Goal: Find specific page/section: Find specific page/section

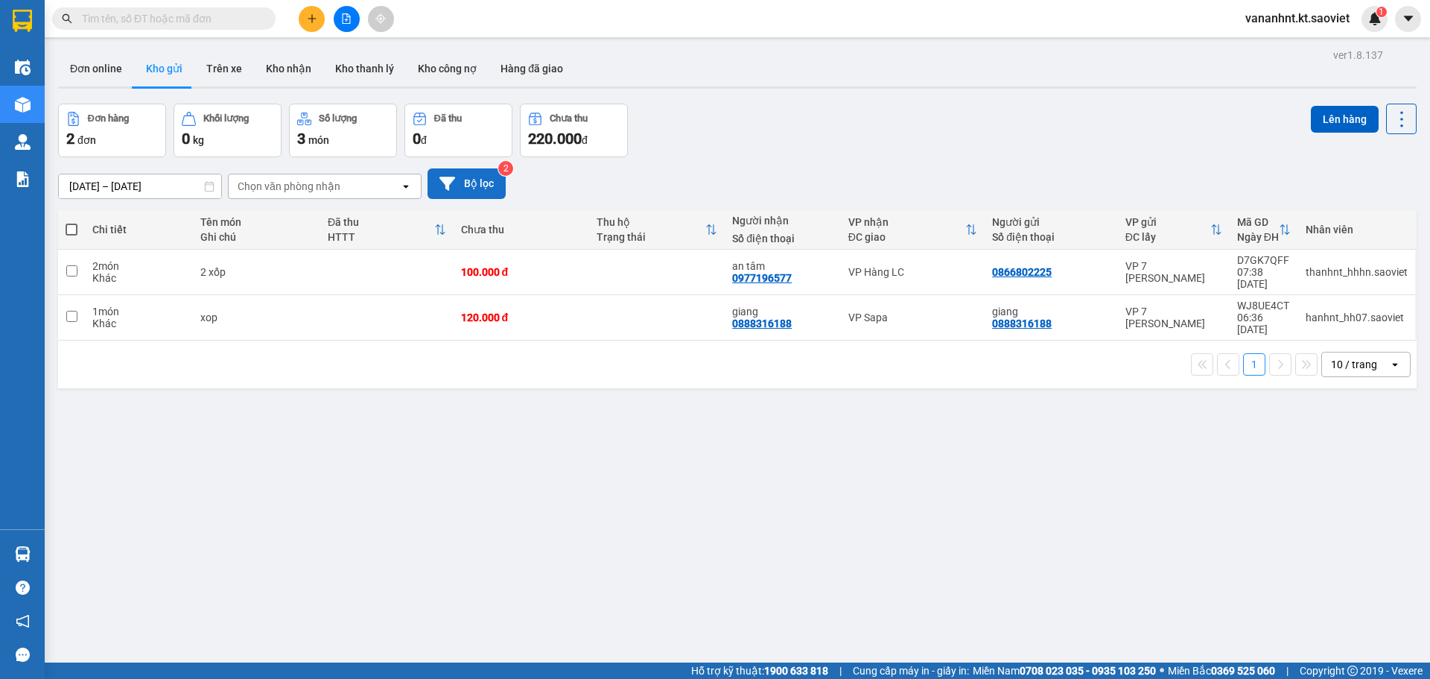
click at [490, 186] on button "Bộ lọc" at bounding box center [467, 183] width 78 height 31
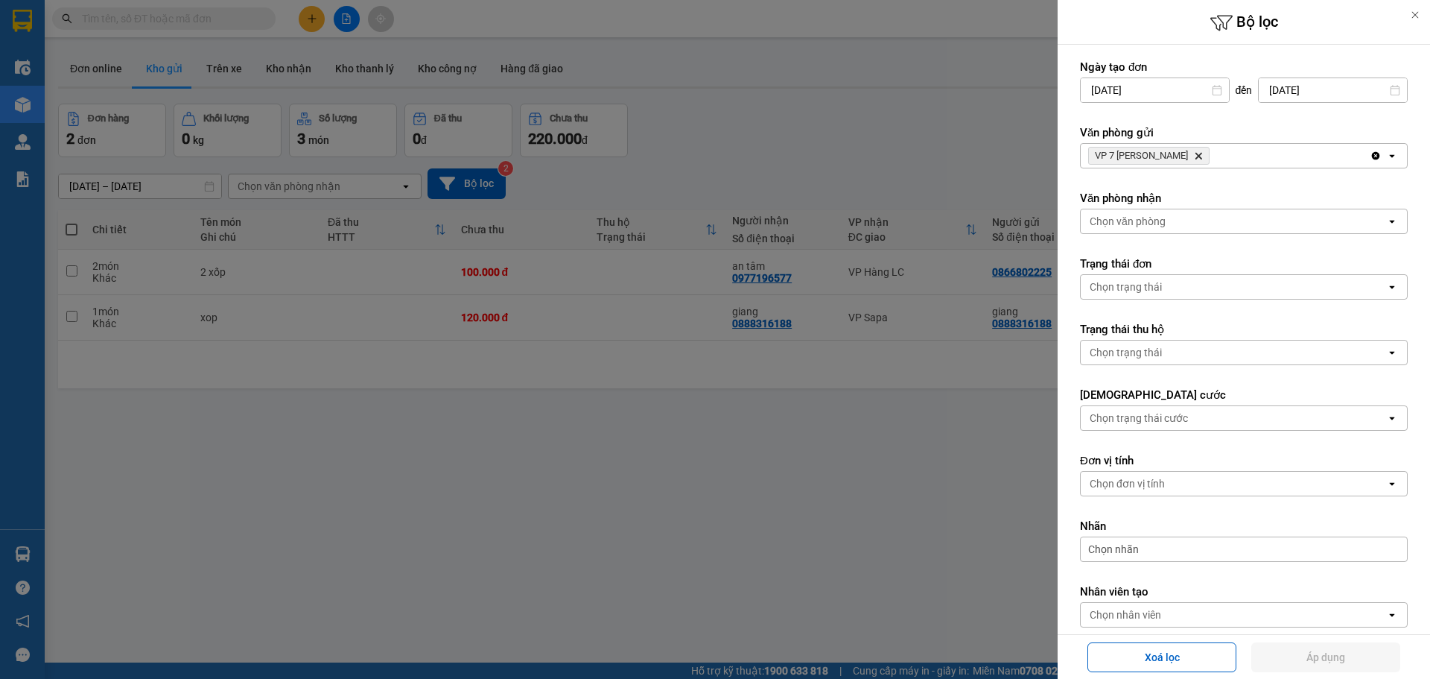
click at [1196, 159] on icon "Delete" at bounding box center [1198, 155] width 9 height 9
click at [1196, 159] on div "Chọn văn phòng" at bounding box center [1233, 156] width 305 height 24
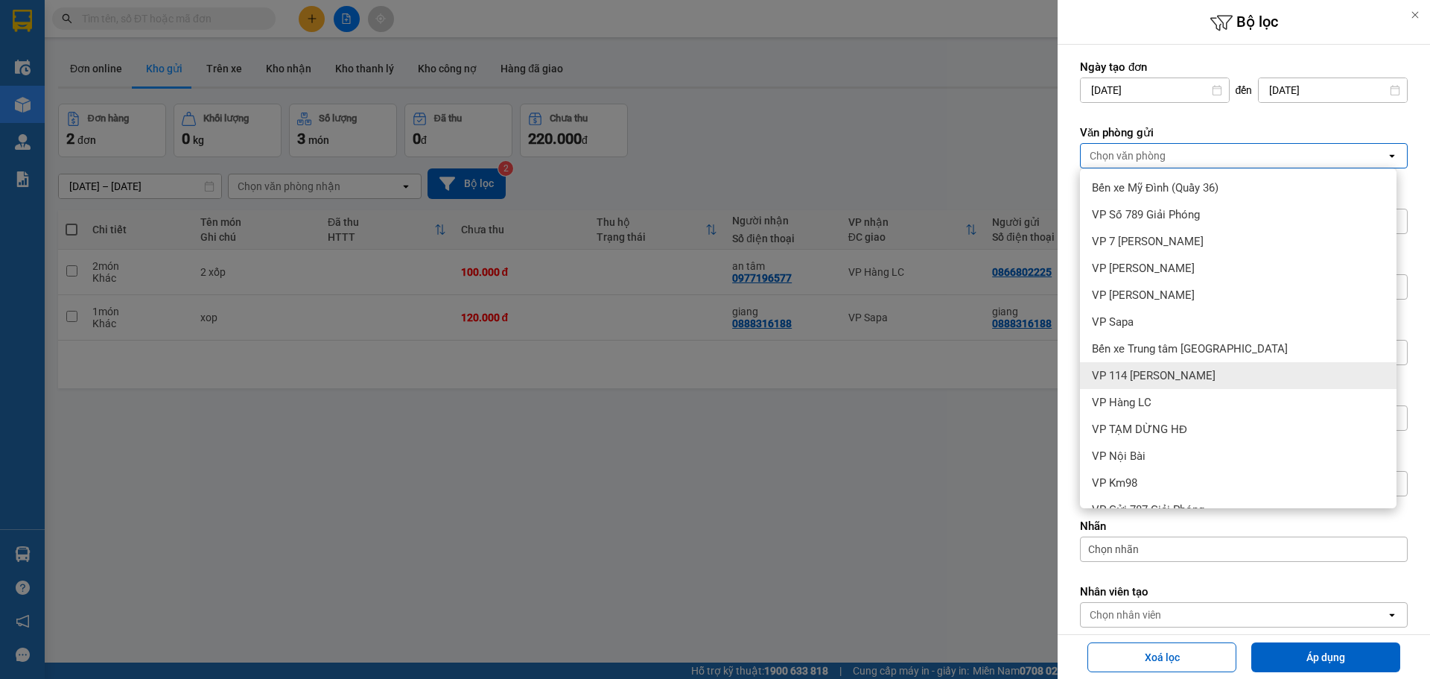
click at [1162, 376] on span "VP 114 Trần Nhật Duật" at bounding box center [1154, 375] width 124 height 15
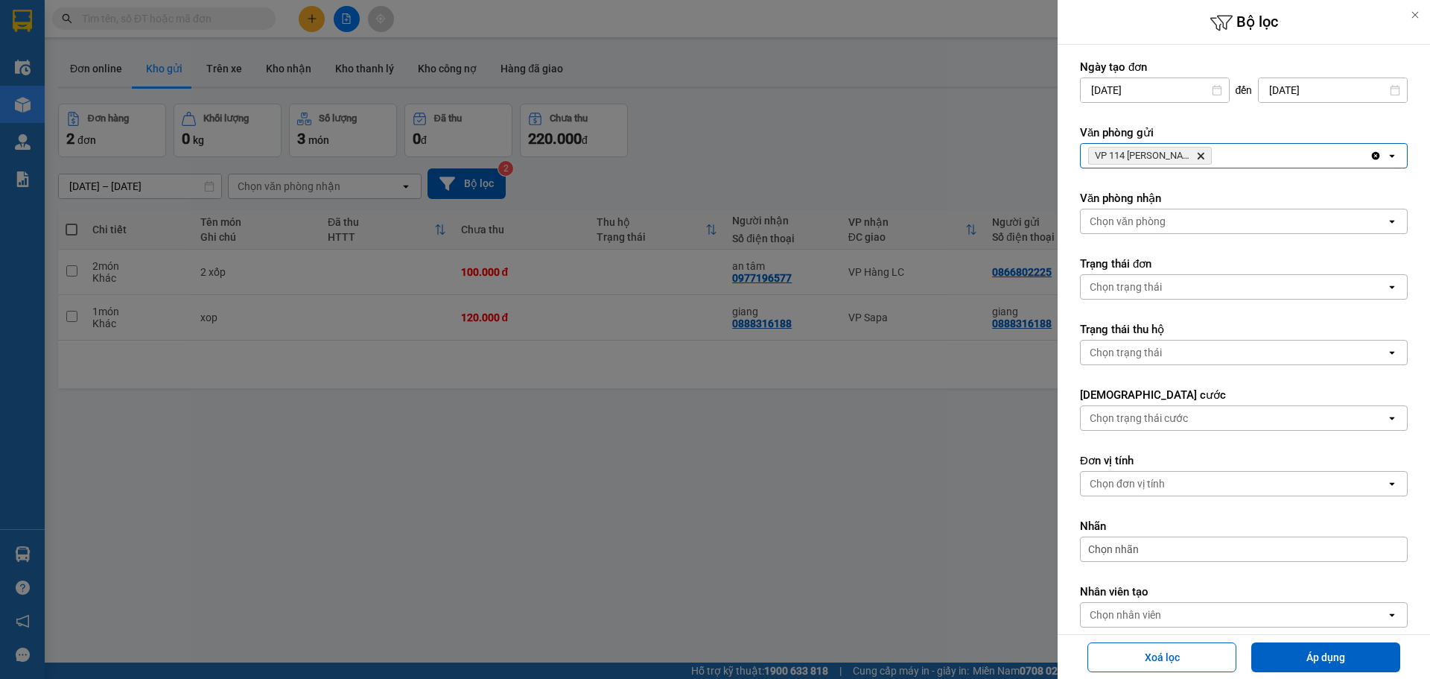
click at [1316, 673] on div "Xoá lọc Áp dụng" at bounding box center [1244, 656] width 365 height 37
click at [1316, 670] on button "Áp dụng" at bounding box center [1326, 657] width 149 height 30
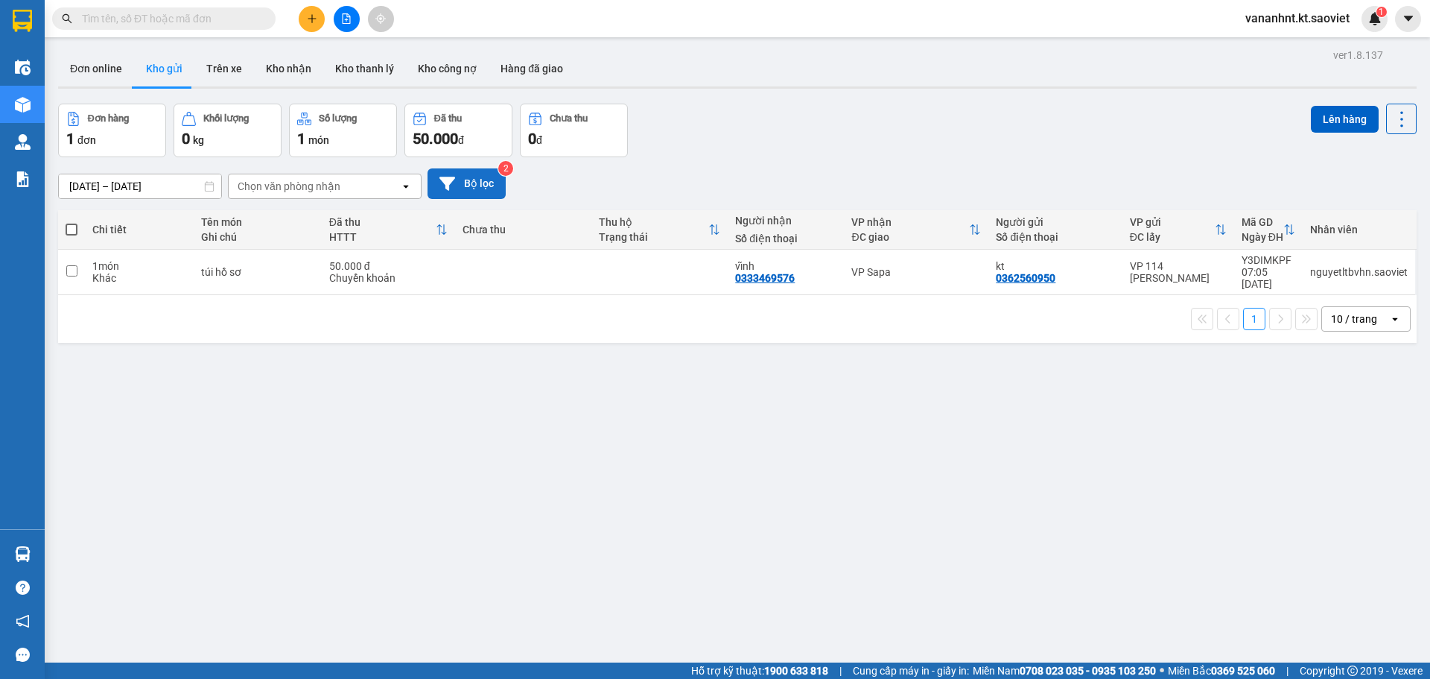
click at [482, 185] on button "Bộ lọc" at bounding box center [467, 183] width 78 height 31
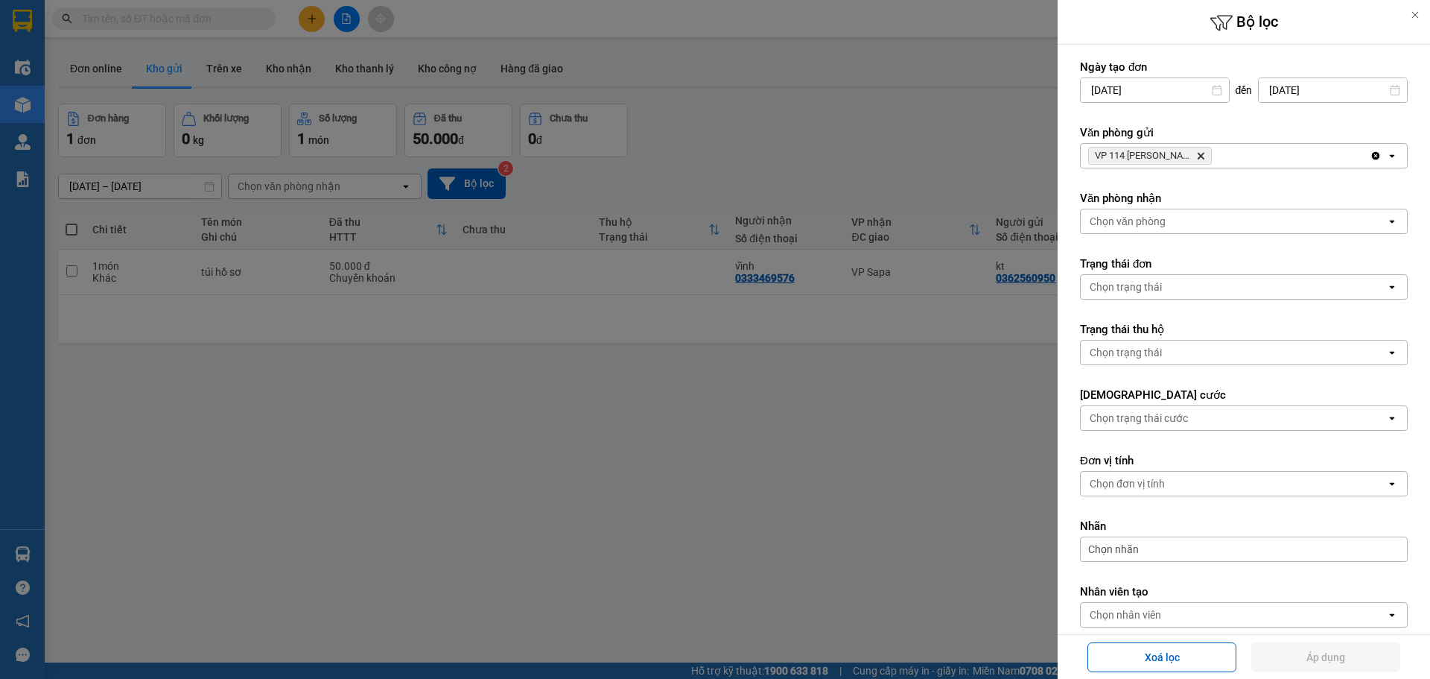
click at [1202, 156] on icon "VP 114 Trần Nhật Duật, close by backspace" at bounding box center [1201, 156] width 7 height 7
drag, startPoint x: 1202, startPoint y: 156, endPoint x: 1193, endPoint y: 156, distance: 9.0
click at [1198, 156] on div "Chọn văn phòng" at bounding box center [1233, 156] width 305 height 24
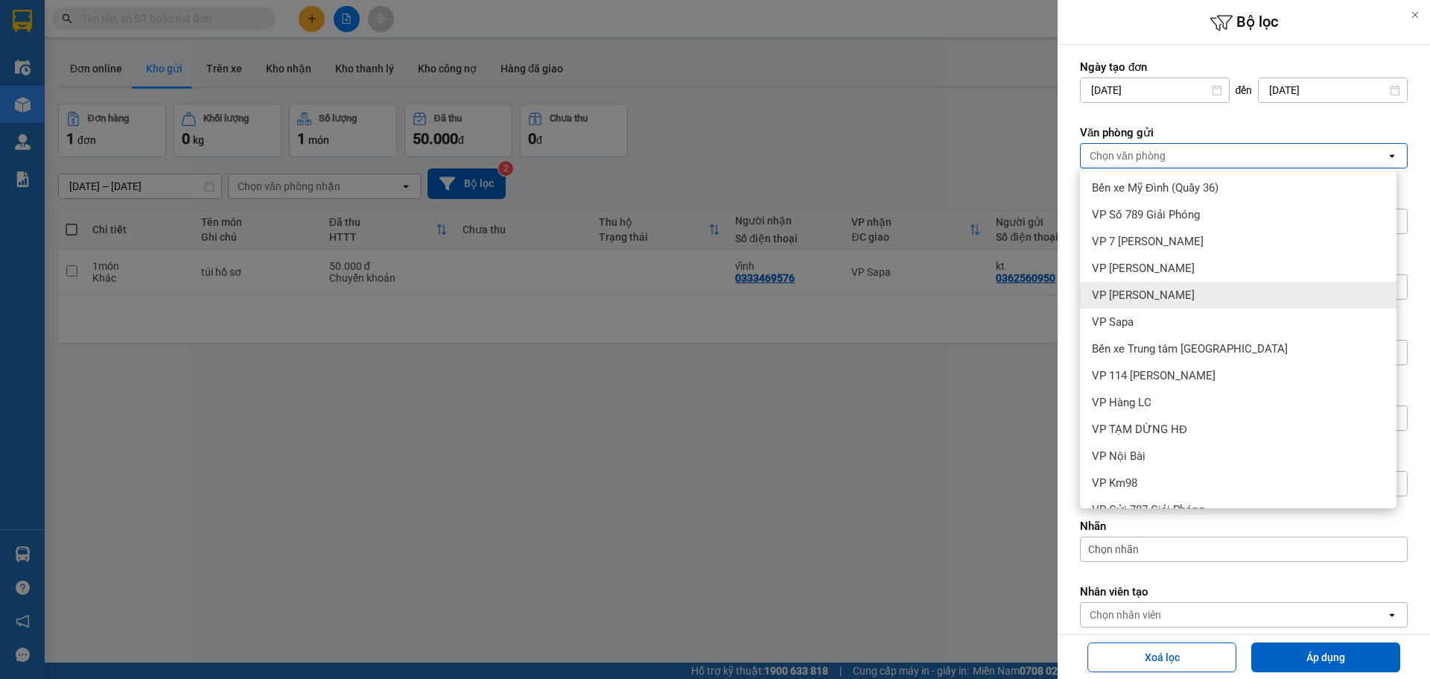
scroll to position [74, 0]
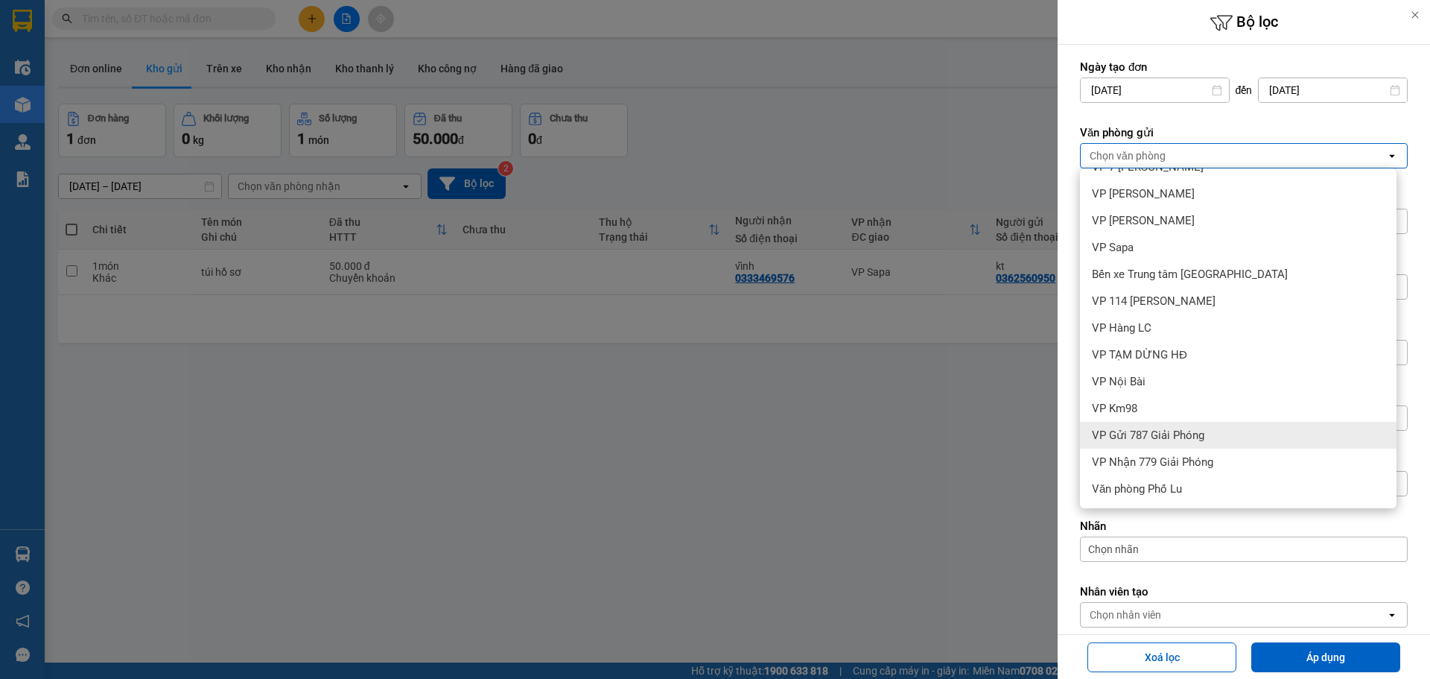
click at [1147, 423] on div "VP Gửi 787 Giải Phóng" at bounding box center [1238, 435] width 317 height 27
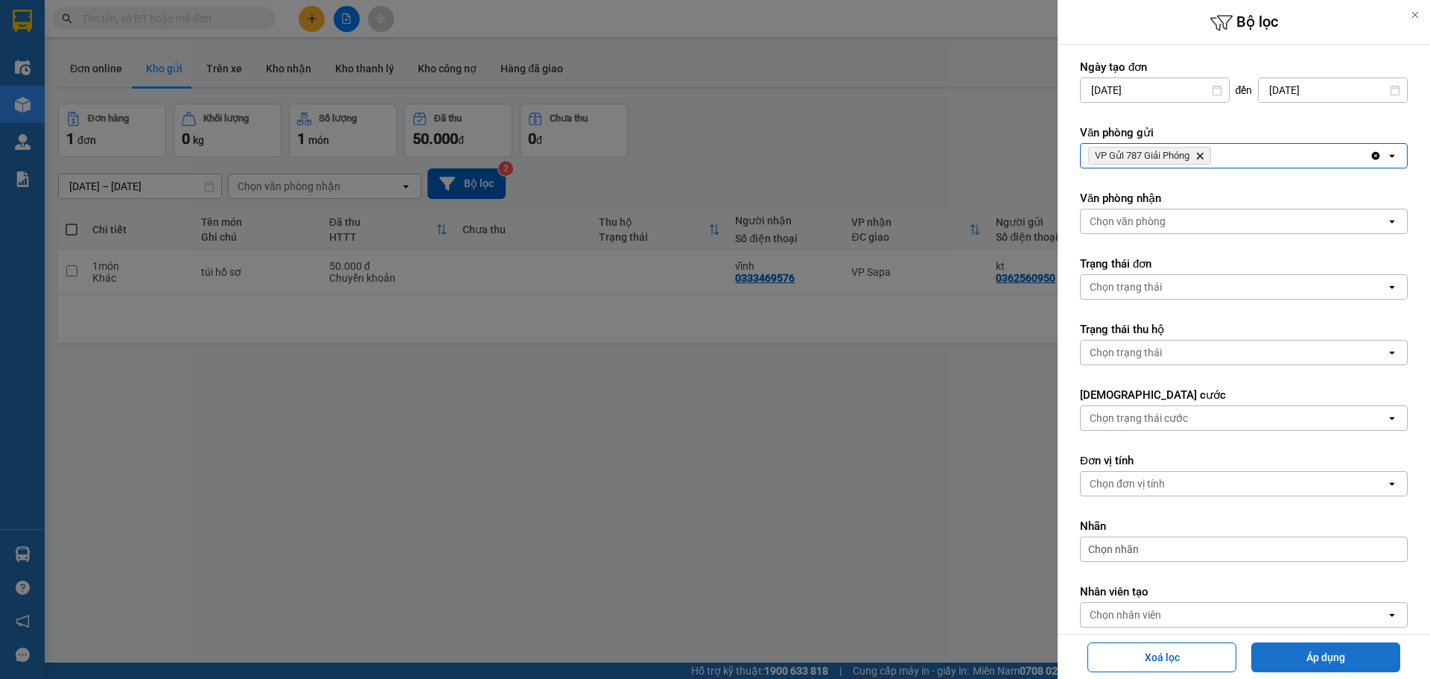
click at [1303, 656] on button "Áp dụng" at bounding box center [1326, 657] width 149 height 30
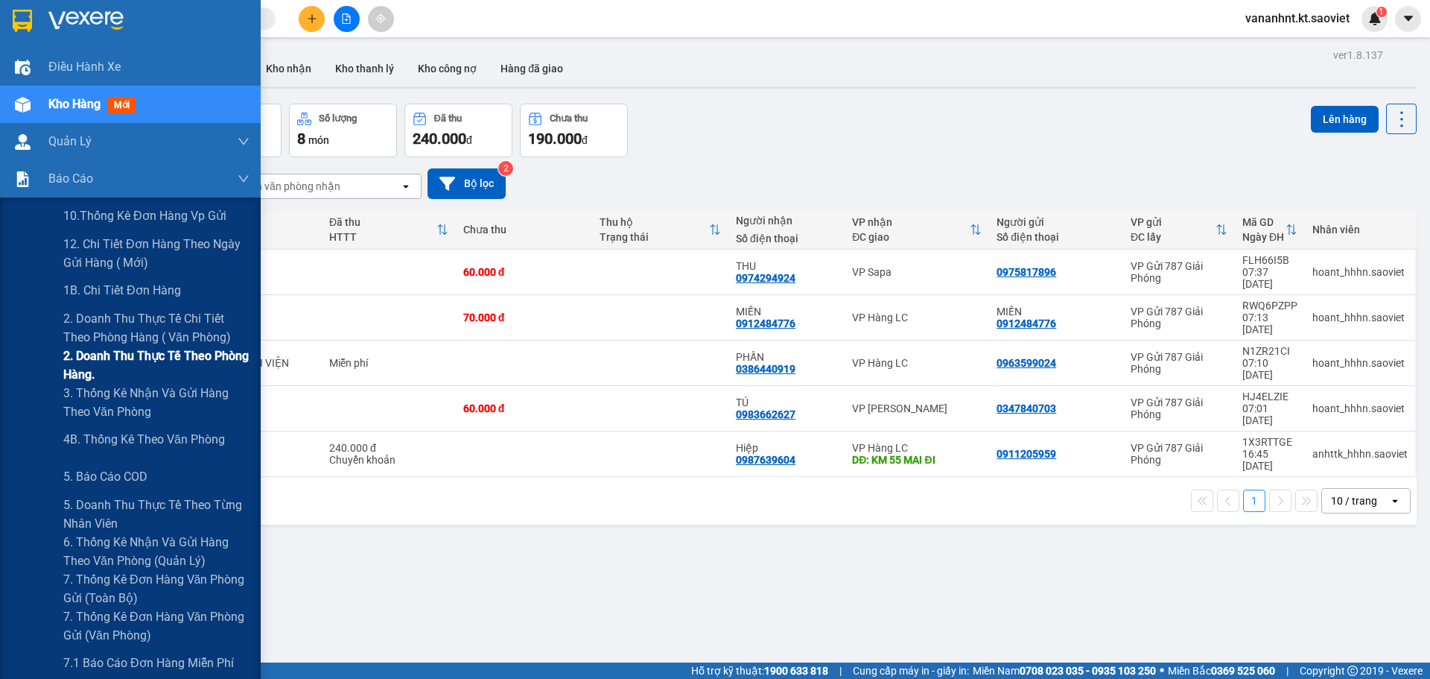
click at [207, 353] on span "2. Doanh thu thực tế theo phòng hàng." at bounding box center [156, 364] width 186 height 37
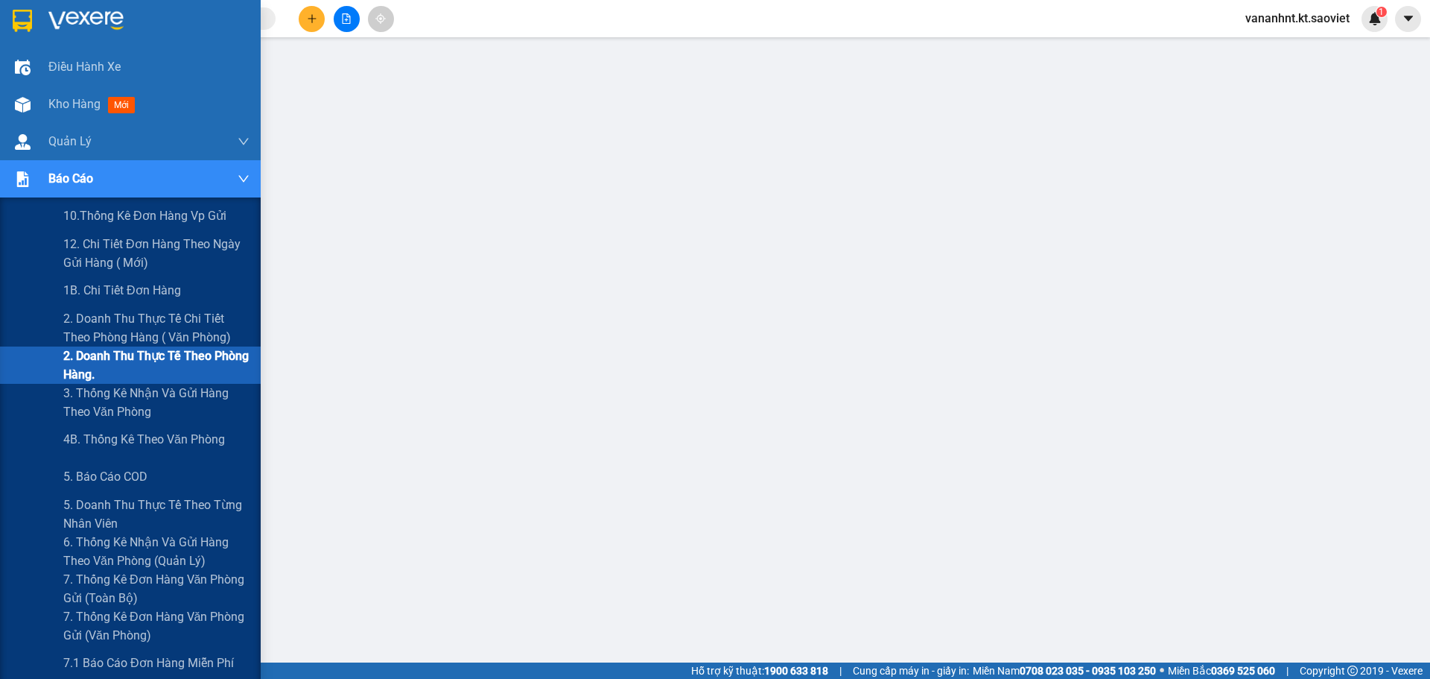
click at [104, 364] on span "2. Doanh thu thực tế theo phòng hàng." at bounding box center [156, 364] width 186 height 37
click at [132, 357] on span "2. Doanh thu thực tế theo phòng hàng." at bounding box center [156, 364] width 186 height 37
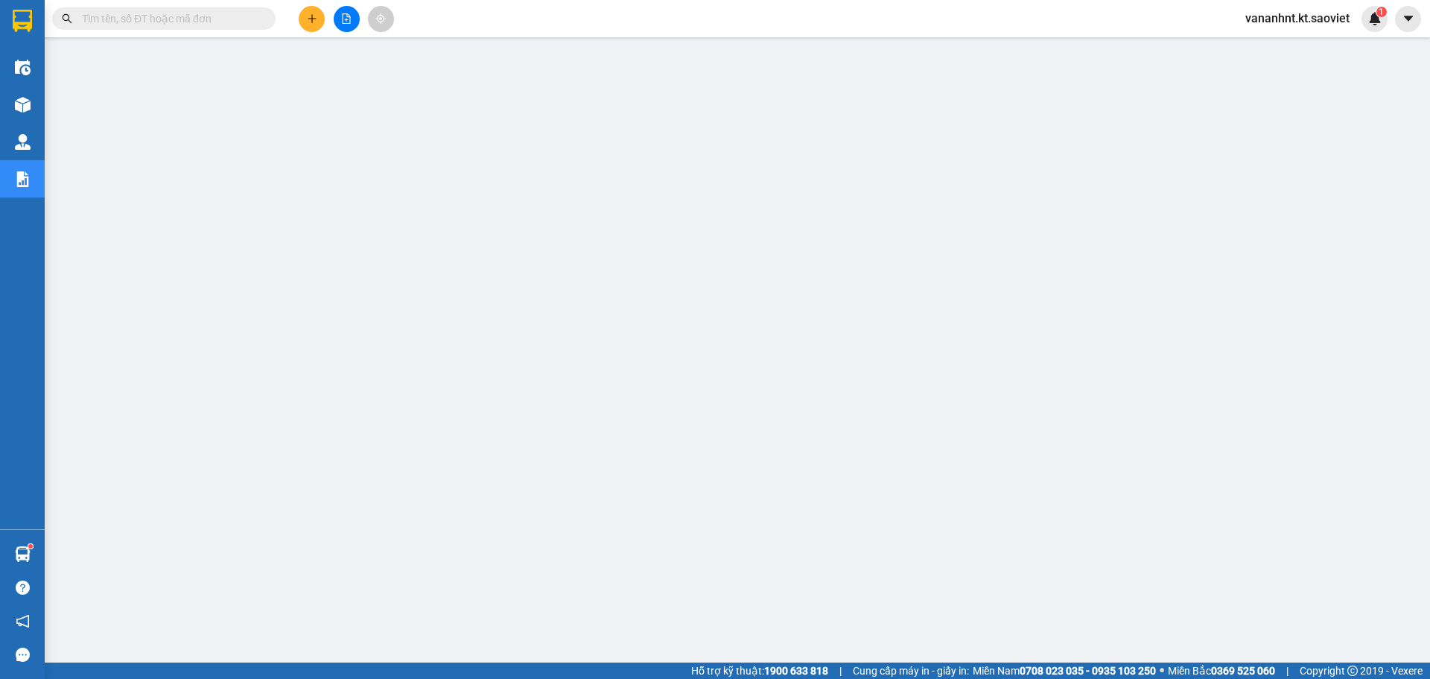
paste input "SP42UDKT"
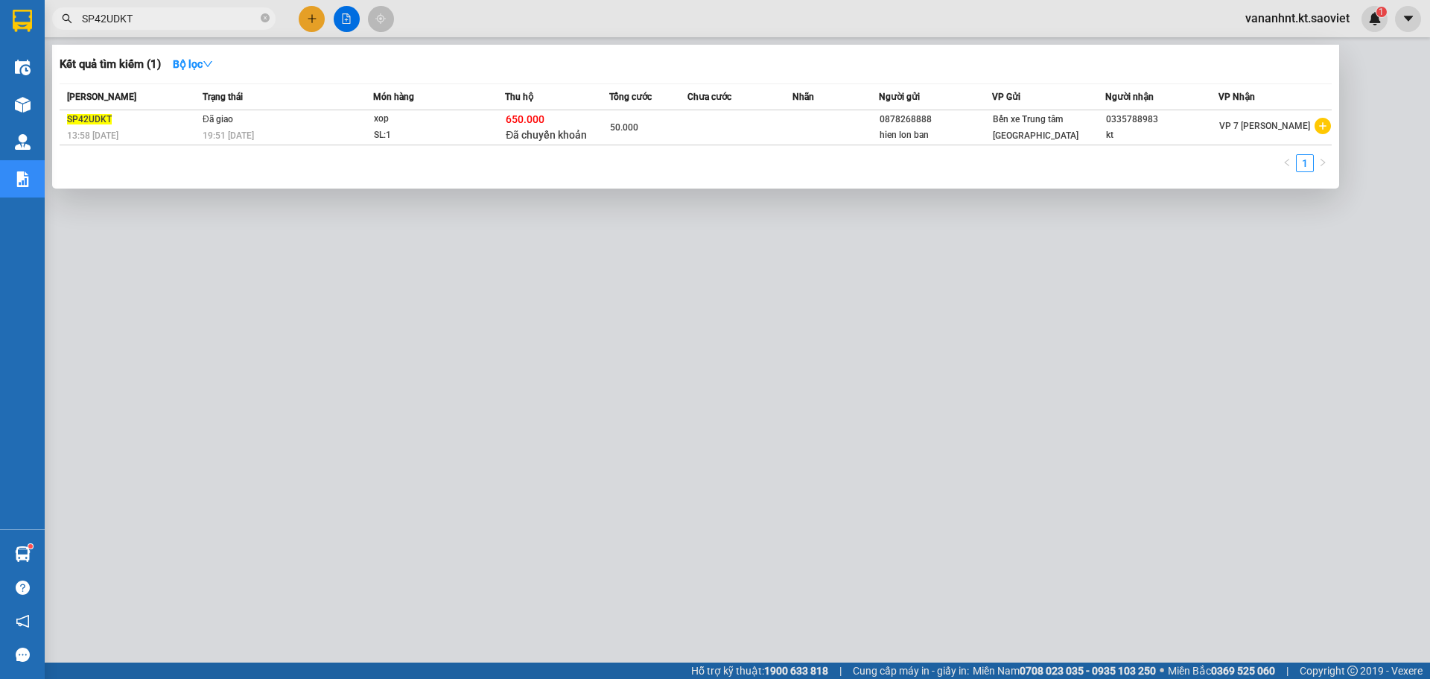
type input "SP42UDKT"
drag, startPoint x: 258, startPoint y: 139, endPoint x: 413, endPoint y: -90, distance: 277.3
click at [413, 0] on html "Kết quả tìm kiếm ( 1 ) Bộ lọc Mã ĐH Trạng thái Món hàng Thu hộ Tổng cước Chưa c…" at bounding box center [715, 339] width 1430 height 679
